Goal: Task Accomplishment & Management: Manage account settings

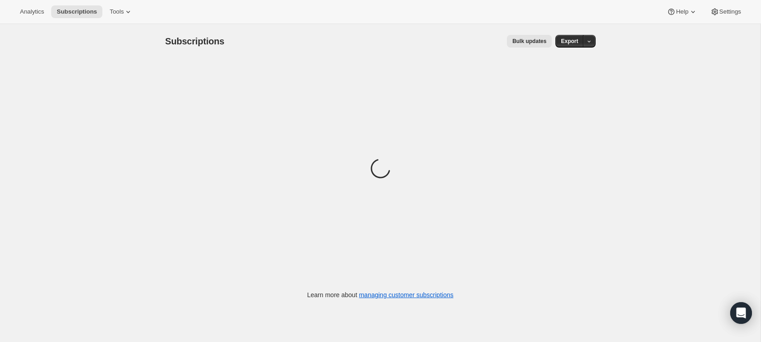
scroll to position [24, 0]
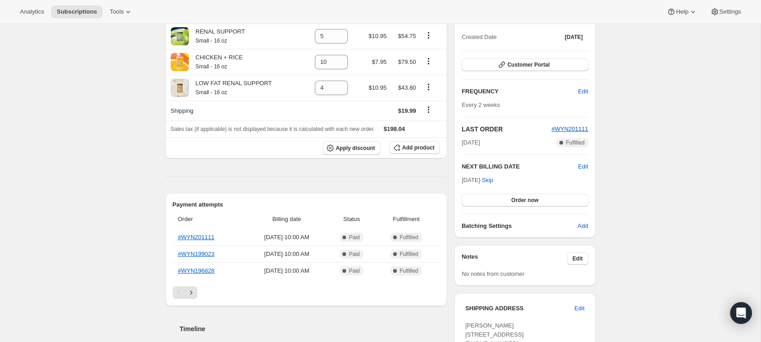
scroll to position [102, 0]
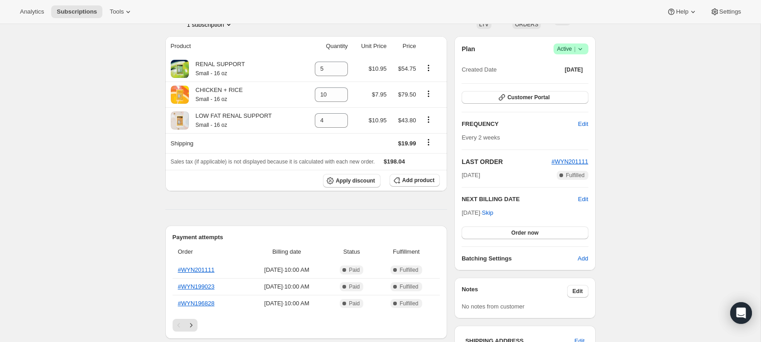
scroll to position [60, 0]
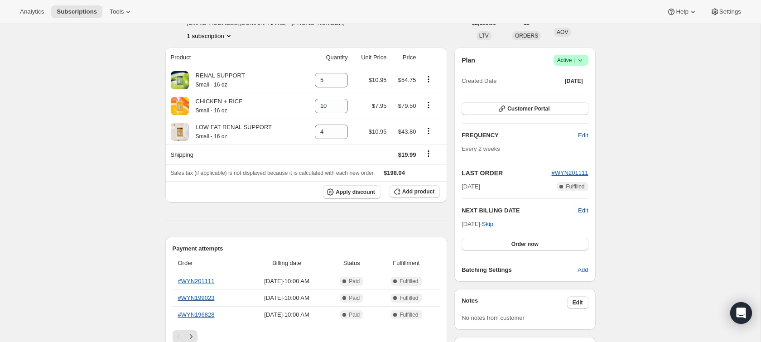
click at [434, 221] on hr at bounding box center [306, 221] width 282 height 0
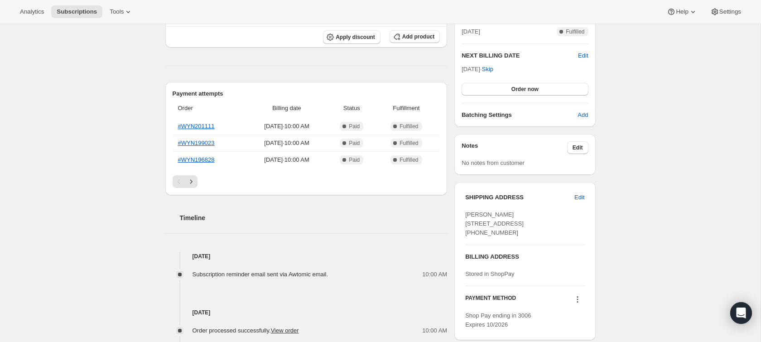
scroll to position [0, 0]
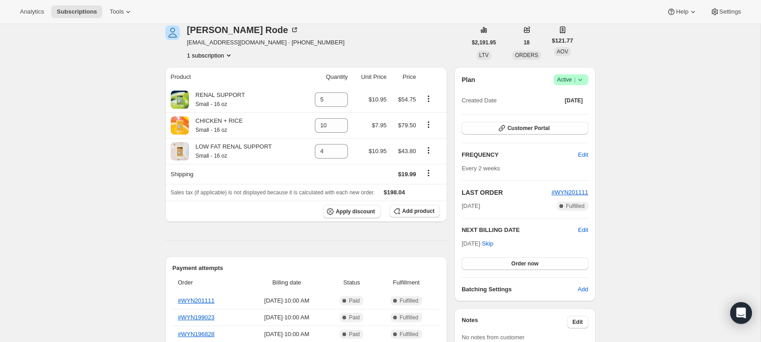
scroll to position [48, 0]
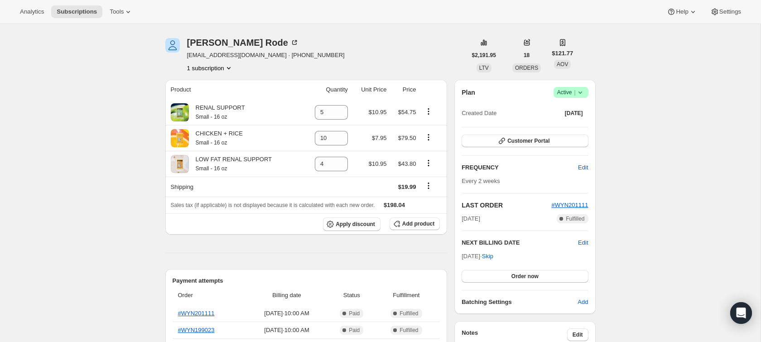
scroll to position [0, 0]
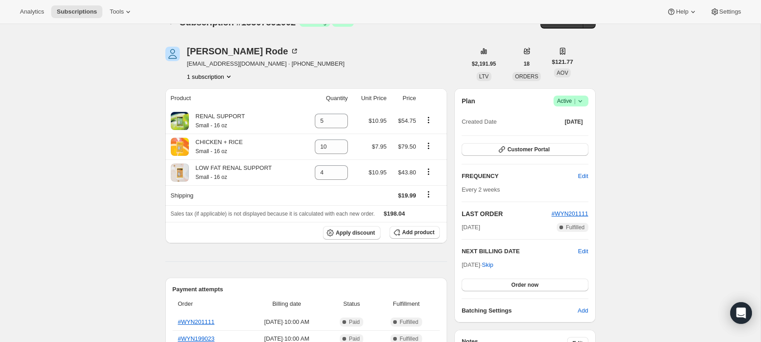
scroll to position [34, 0]
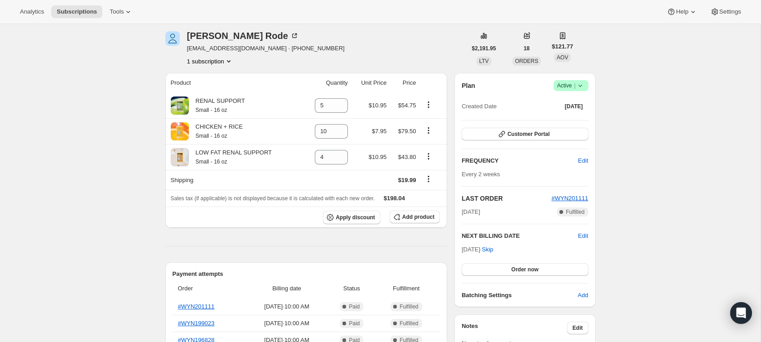
click at [344, 54] on div "Debra Rode debrode52@gmail.com · +19544715286 1 subscription" at bounding box center [315, 48] width 301 height 34
click at [349, 53] on div "Debra Rode debrode52@gmail.com · +19544715286 1 subscription" at bounding box center [315, 48] width 301 height 34
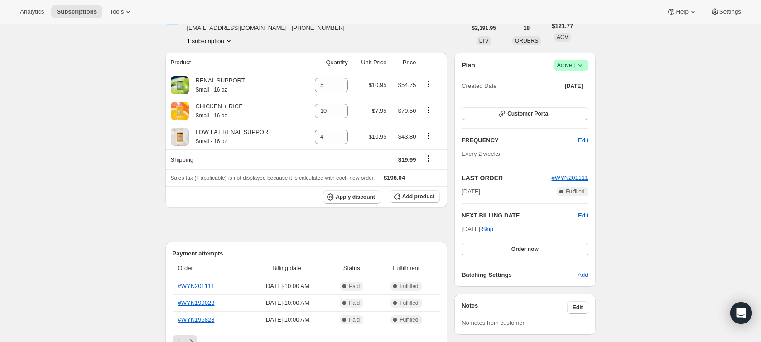
click at [364, 29] on div "Debra Rode debrode52@gmail.com · +19544715286 1 subscription" at bounding box center [315, 28] width 301 height 34
click at [339, 115] on icon at bounding box center [341, 114] width 5 height 3
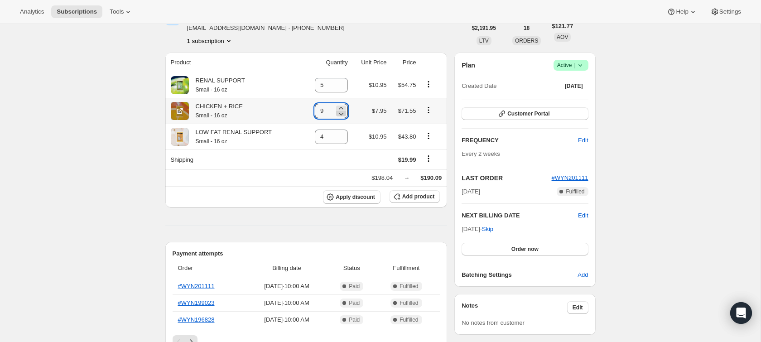
click at [339, 115] on icon at bounding box center [341, 114] width 5 height 3
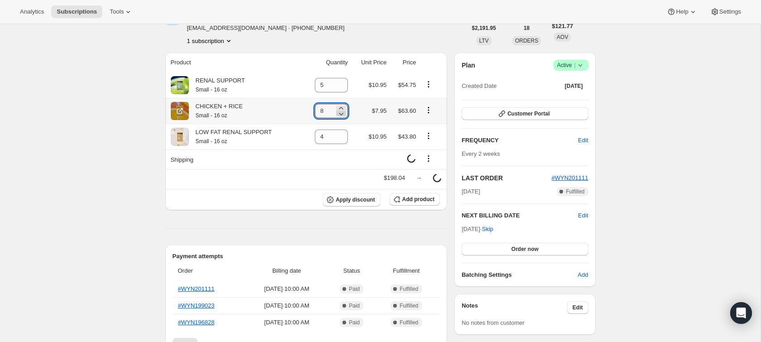
click at [339, 115] on icon at bounding box center [341, 114] width 5 height 3
click at [338, 108] on icon at bounding box center [340, 108] width 9 height 9
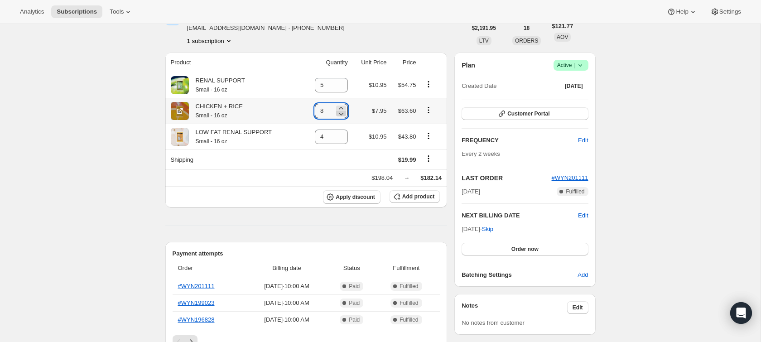
click at [340, 115] on icon at bounding box center [340, 113] width 9 height 9
type input "6"
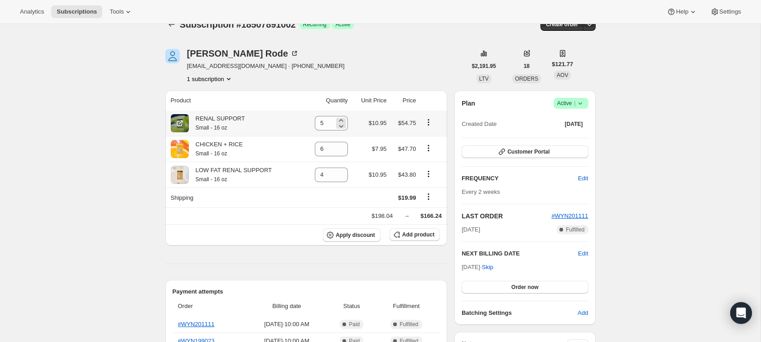
scroll to position [49, 0]
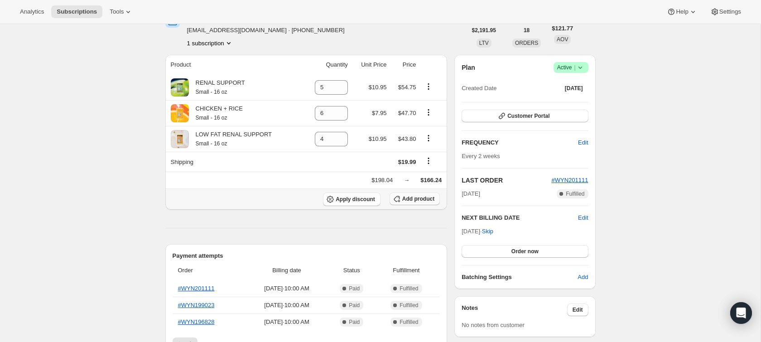
click at [402, 198] on span "Add product" at bounding box center [418, 198] width 32 height 7
click at [413, 197] on span "Add product" at bounding box center [418, 198] width 32 height 7
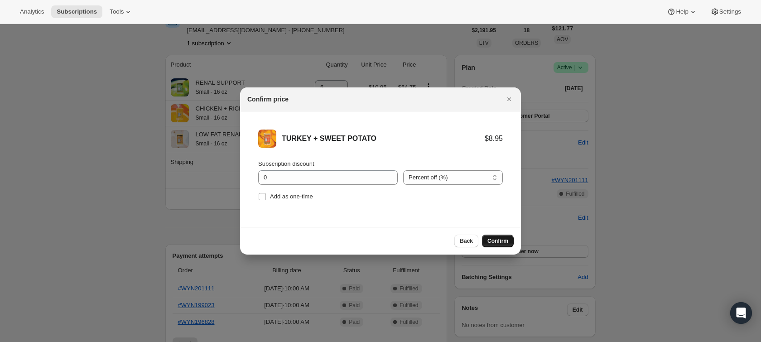
click at [490, 240] on span "Confirm" at bounding box center [497, 240] width 21 height 7
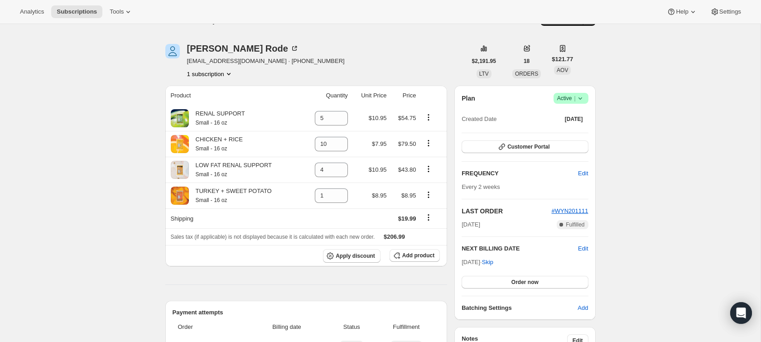
scroll to position [24, 0]
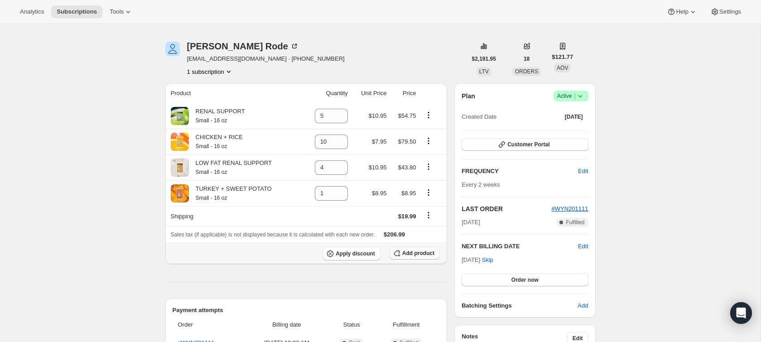
click at [405, 252] on span "Add product" at bounding box center [418, 253] width 32 height 7
click at [339, 190] on icon at bounding box center [341, 190] width 4 height 2
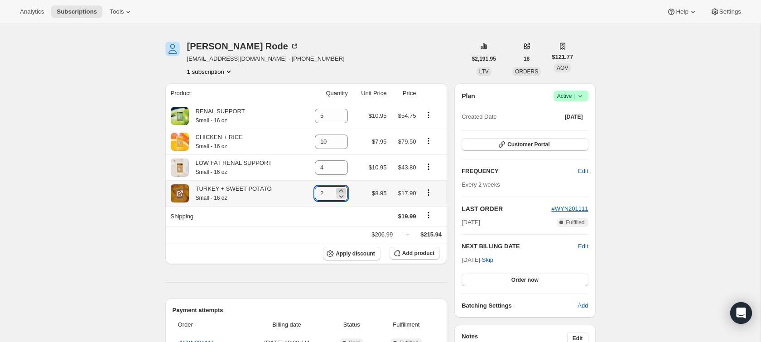
click at [339, 190] on icon at bounding box center [341, 190] width 4 height 2
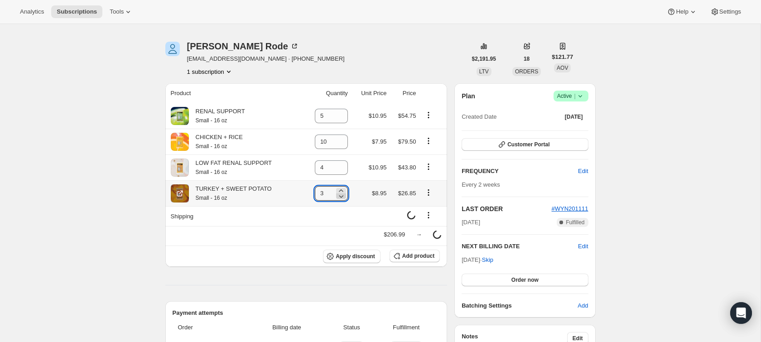
click at [339, 196] on icon at bounding box center [341, 196] width 5 height 3
type input "2"
click at [397, 254] on icon "button" at bounding box center [396, 255] width 9 height 9
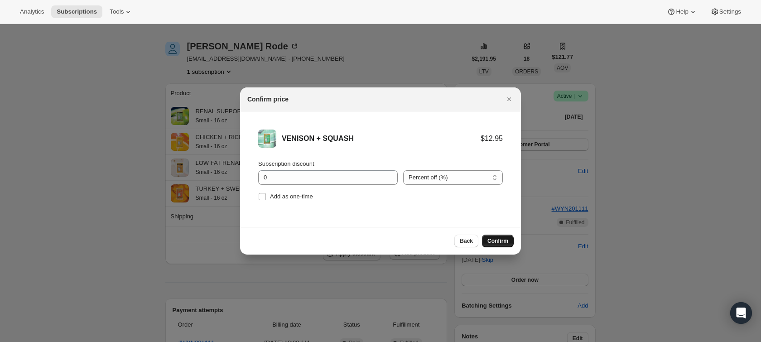
click at [503, 243] on span "Confirm" at bounding box center [497, 240] width 21 height 7
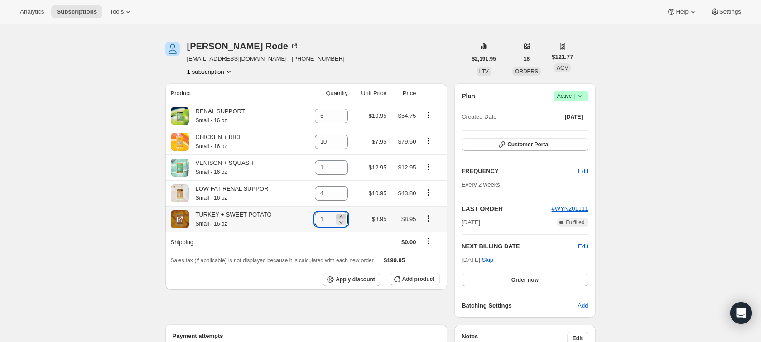
click at [339, 216] on icon at bounding box center [341, 216] width 4 height 2
type input "2"
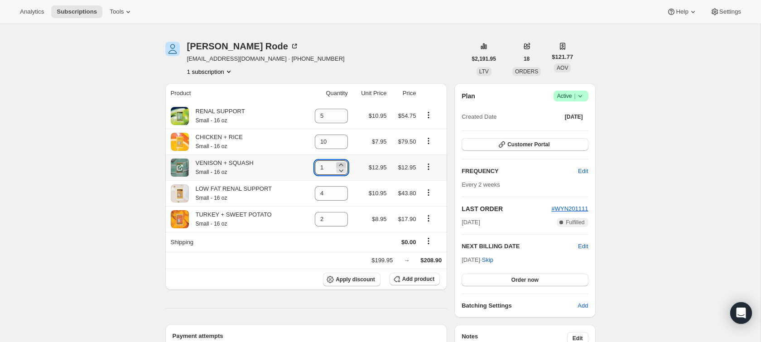
click at [339, 165] on icon at bounding box center [340, 164] width 9 height 9
type input "2"
click at [336, 145] on icon at bounding box center [340, 144] width 9 height 9
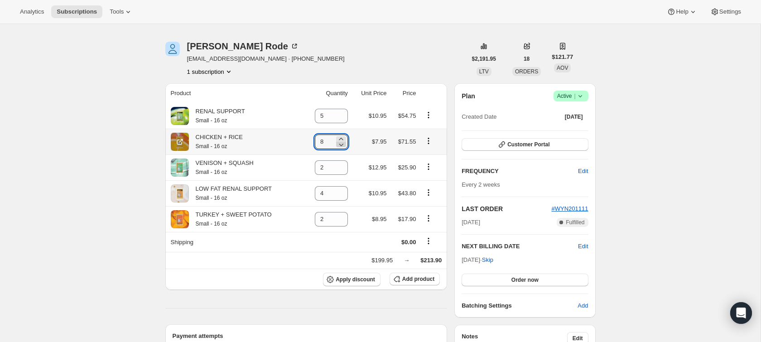
click at [336, 145] on icon at bounding box center [340, 144] width 9 height 9
type input "6"
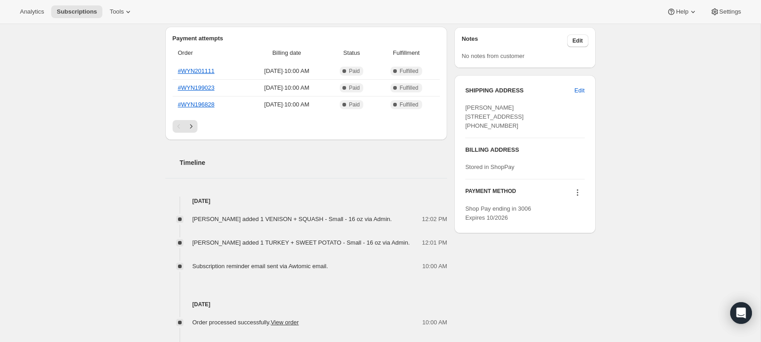
scroll to position [0, 0]
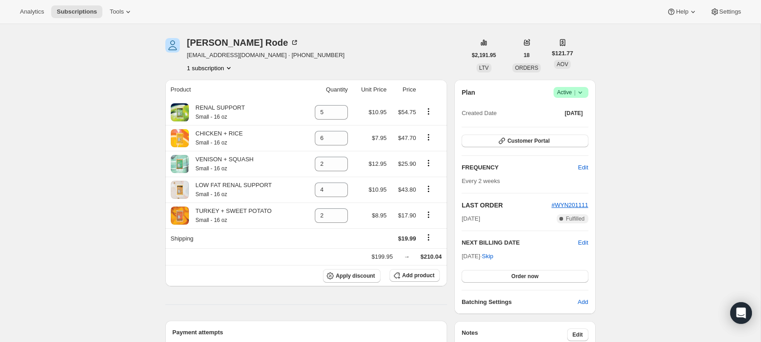
scroll to position [30, 0]
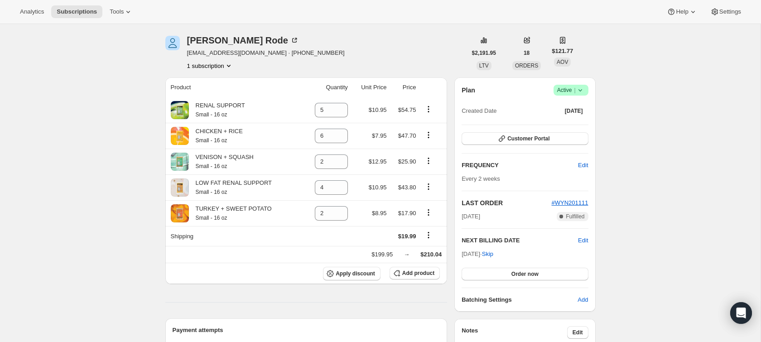
click at [354, 62] on div "Debra Rode debrode52@gmail.com · +19544715286 1 subscription" at bounding box center [315, 53] width 301 height 34
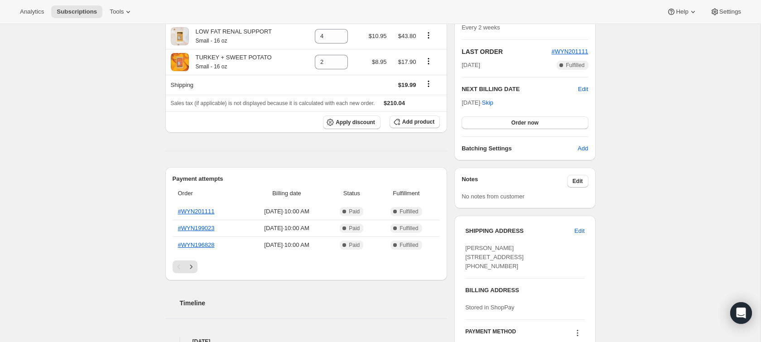
scroll to position [185, 0]
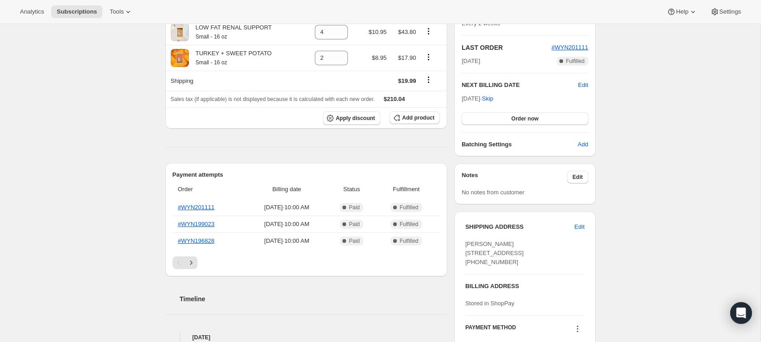
click at [109, 134] on div "Subscription #18507891002. This page is ready Subscription #18507891002 Success…" at bounding box center [380, 337] width 760 height 997
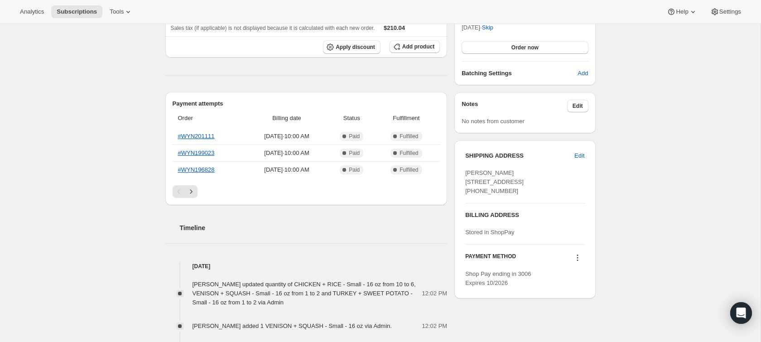
scroll to position [0, 0]
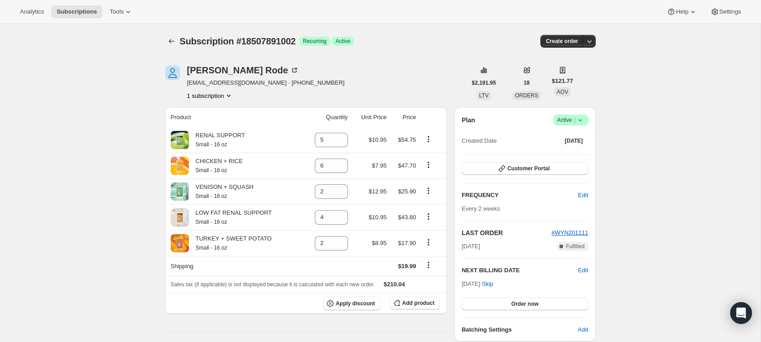
click at [219, 68] on div "Debra Rode" at bounding box center [243, 70] width 112 height 9
click at [174, 40] on icon "Subscriptions" at bounding box center [171, 41] width 9 height 9
